Goal: Navigation & Orientation: Find specific page/section

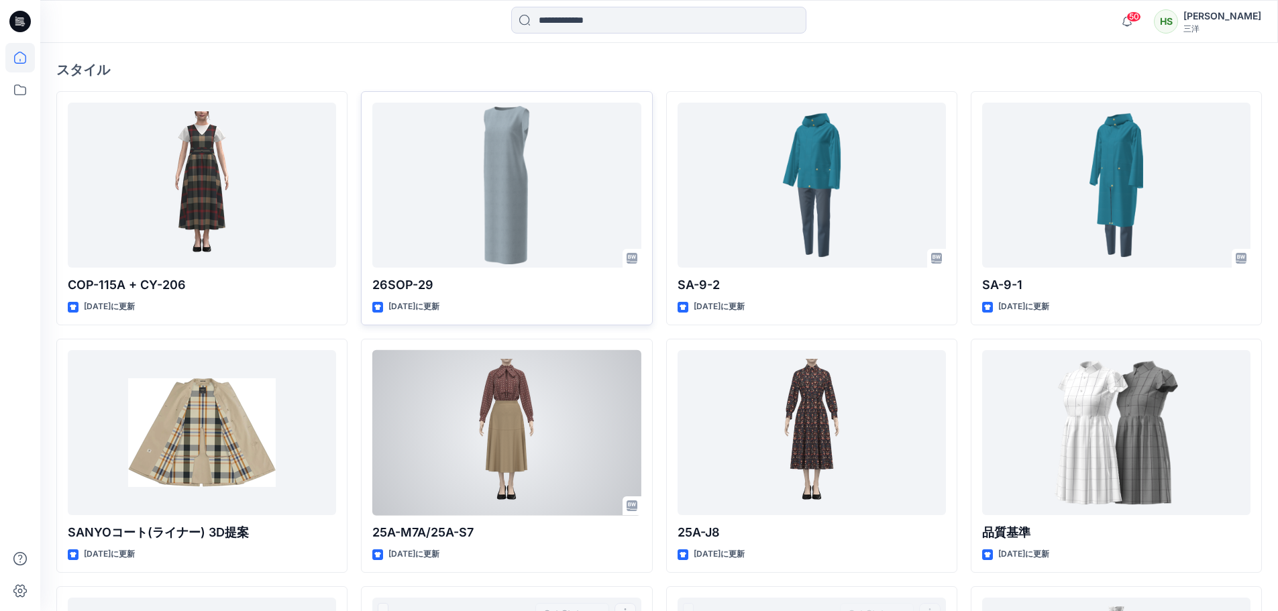
scroll to position [67, 0]
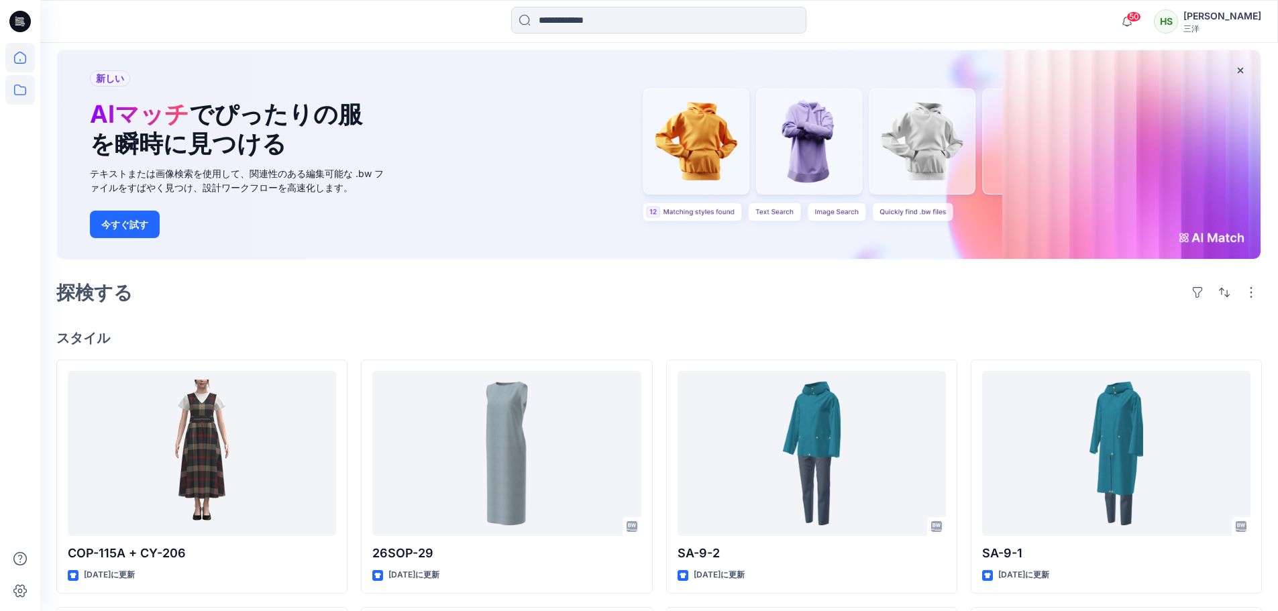
click at [23, 90] on icon at bounding box center [20, 90] width 30 height 30
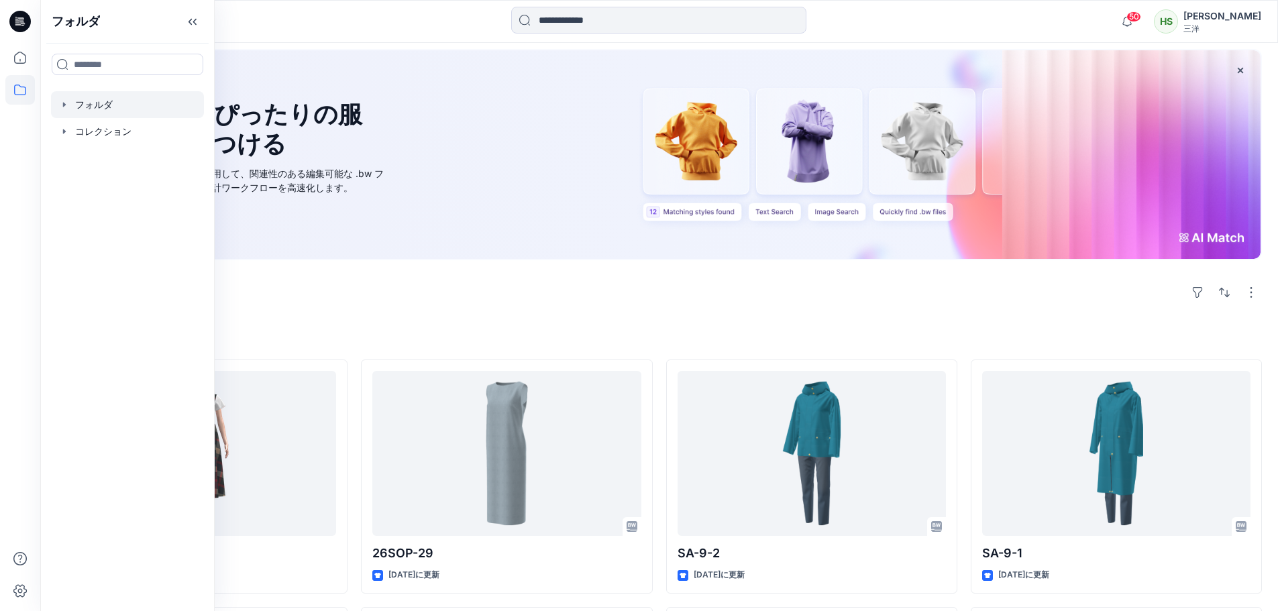
click at [91, 109] on div at bounding box center [127, 104] width 153 height 27
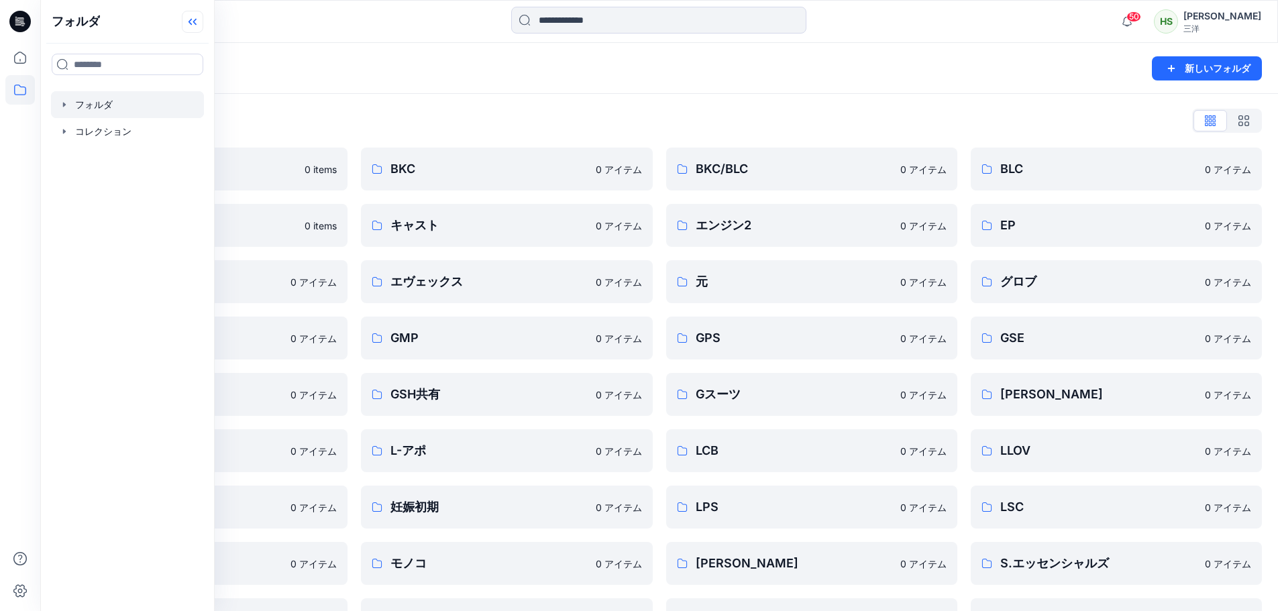
click at [197, 25] on icon at bounding box center [192, 22] width 21 height 22
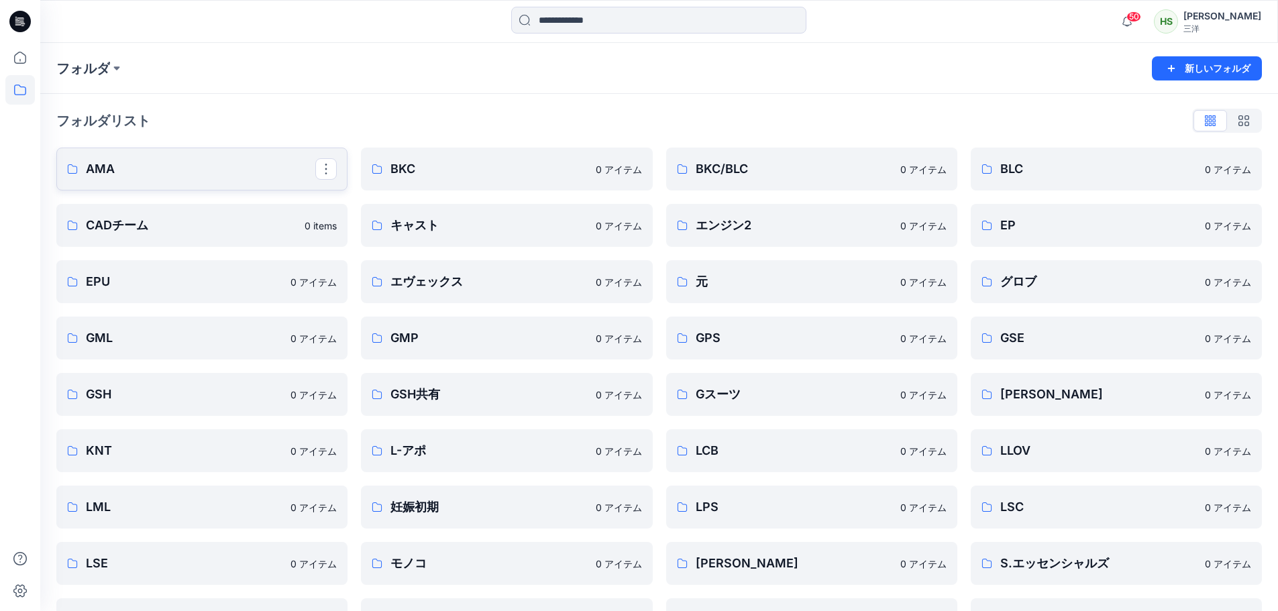
click at [195, 158] on link "AMA" at bounding box center [201, 169] width 291 height 43
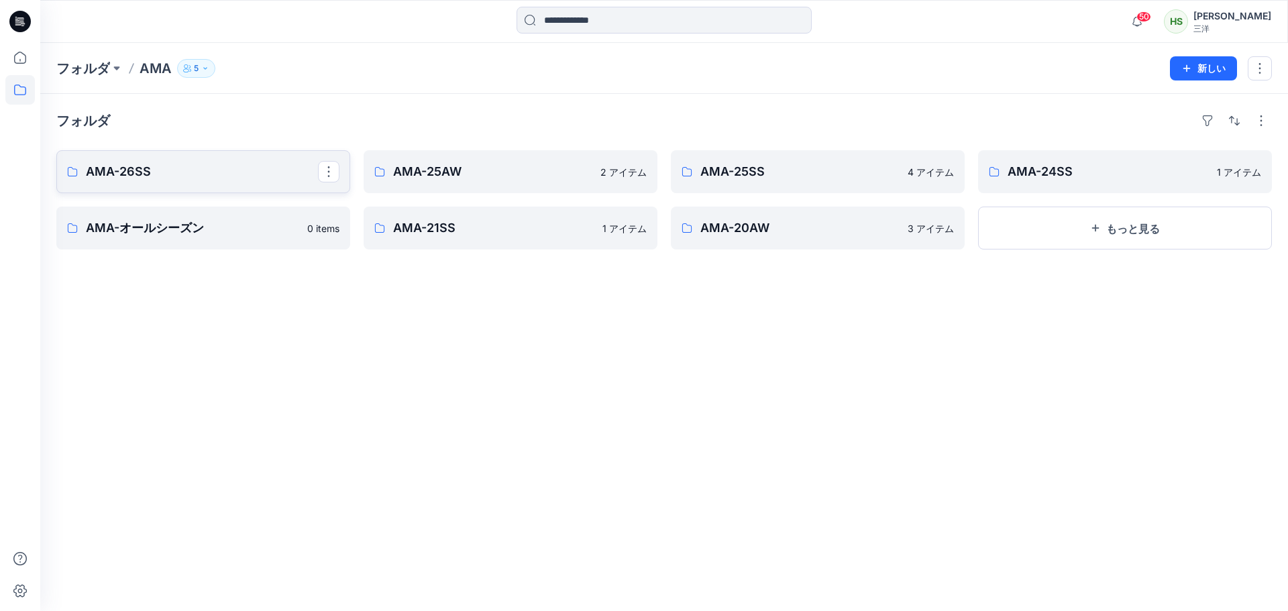
click at [243, 182] on link "AMA-26SS" at bounding box center [203, 171] width 294 height 43
click at [494, 159] on link "AMA-25AW" at bounding box center [511, 171] width 294 height 43
